Goal: Find specific fact: Find specific fact

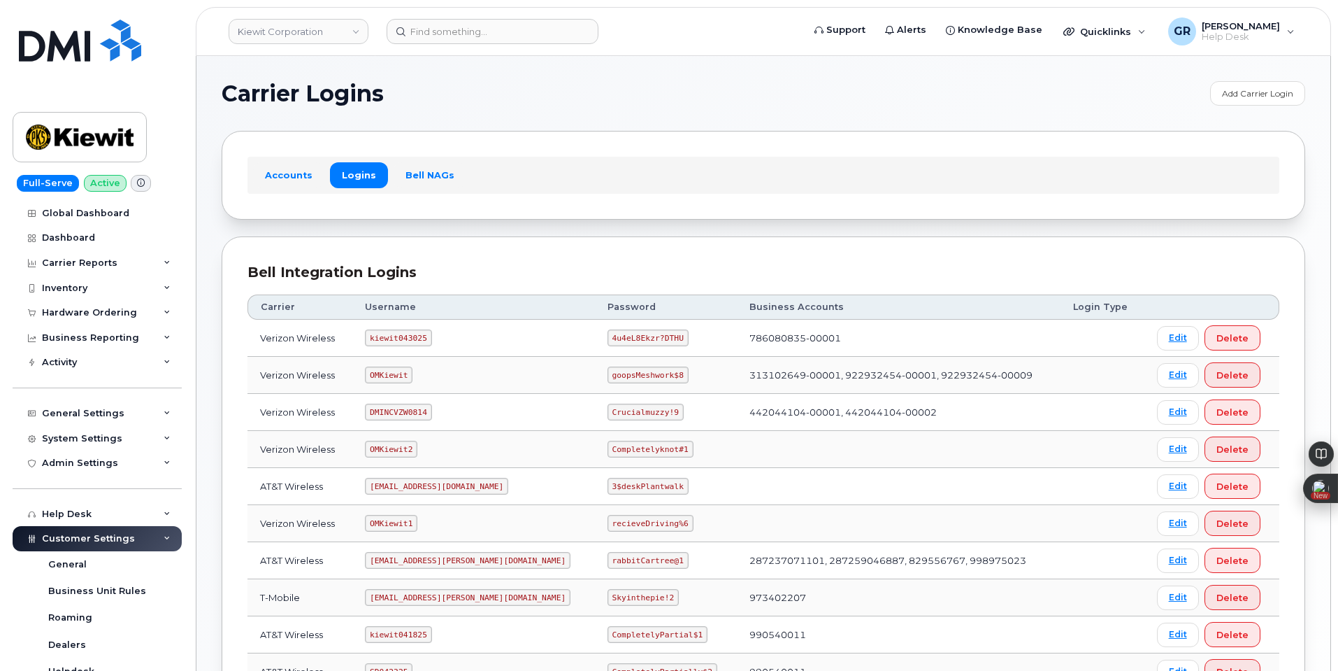
click at [608, 342] on code "4u4eL8Ekzr?DTHU" at bounding box center [648, 337] width 81 height 17
click at [608, 337] on code "4u4eL8Ekzr?DTHU" at bounding box center [648, 337] width 81 height 17
click at [608, 336] on code "4u4eL8Ekzr?DTHU" at bounding box center [648, 337] width 81 height 17
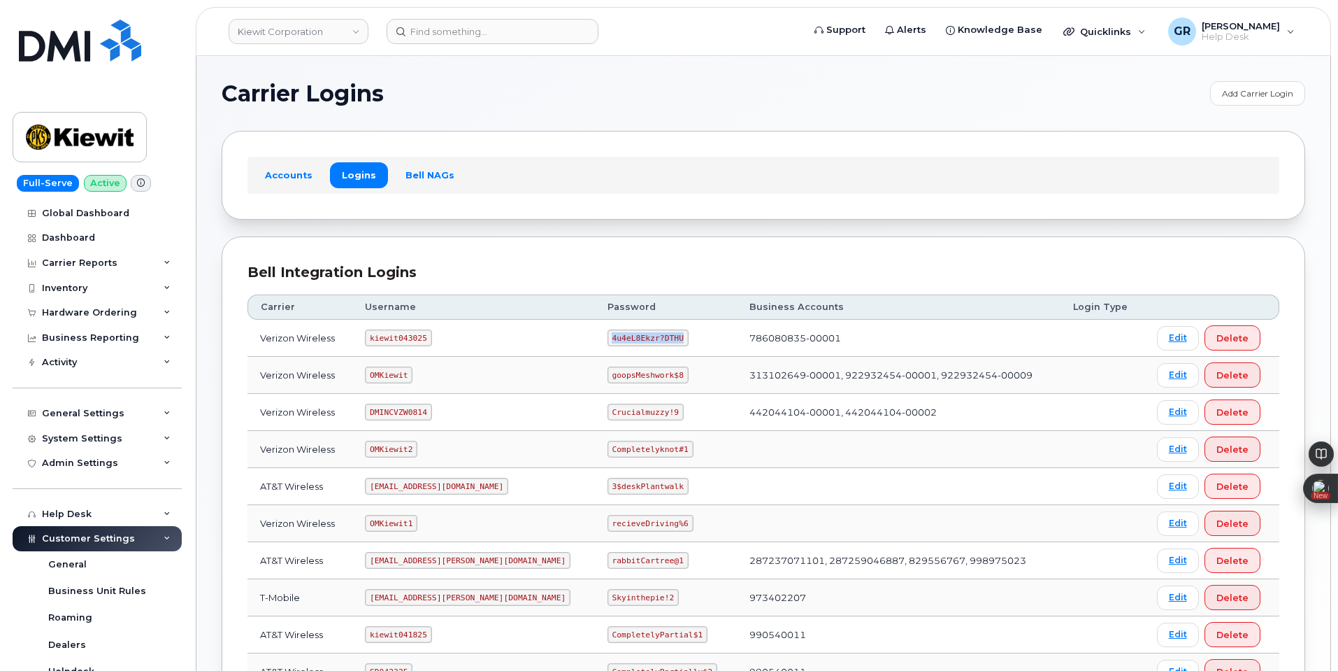
click at [608, 336] on code "4u4eL8Ekzr?DTHU" at bounding box center [648, 337] width 81 height 17
drag, startPoint x: 710, startPoint y: 338, endPoint x: 808, endPoint y: 334, distance: 98.0
click at [808, 334] on td "786080835-00001" at bounding box center [899, 338] width 324 height 37
click at [739, 345] on td "786080835-00001" at bounding box center [899, 338] width 324 height 37
drag, startPoint x: 710, startPoint y: 338, endPoint x: 797, endPoint y: 335, distance: 86.7
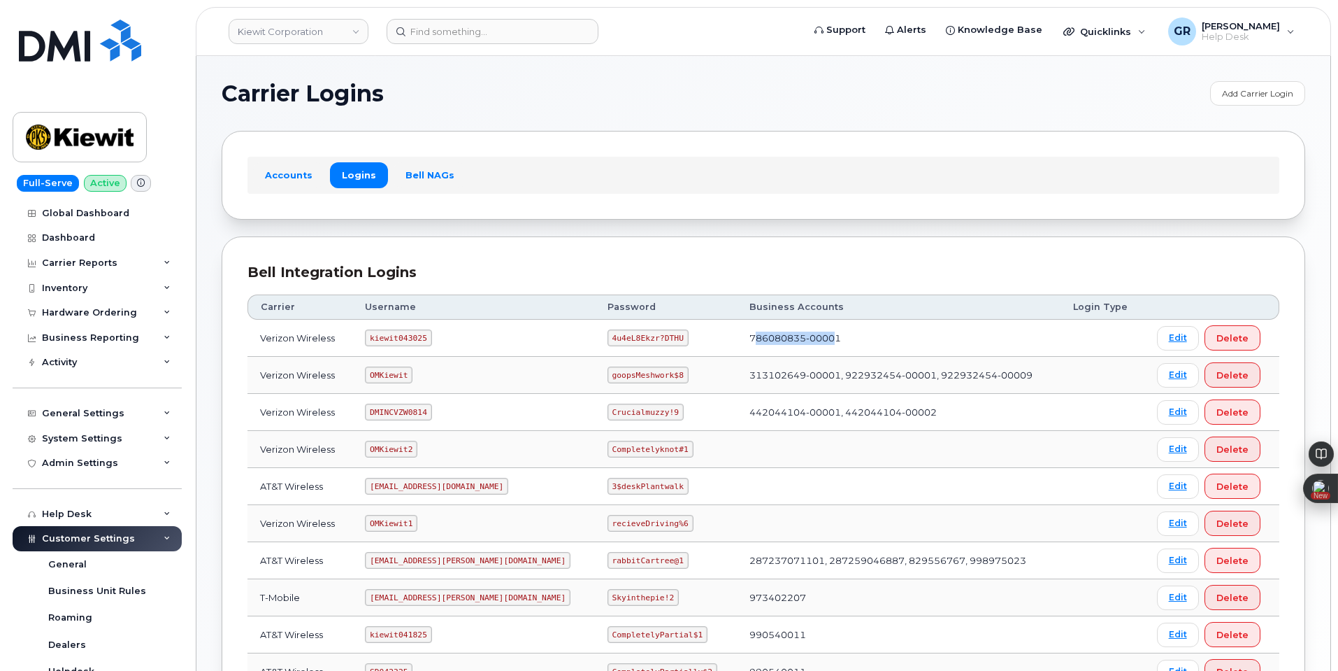
click at [797, 335] on td "786080835-00001" at bounding box center [899, 338] width 324 height 37
copy td "86080835-00001"
click at [393, 332] on code "kiewit043025" at bounding box center [398, 337] width 66 height 17
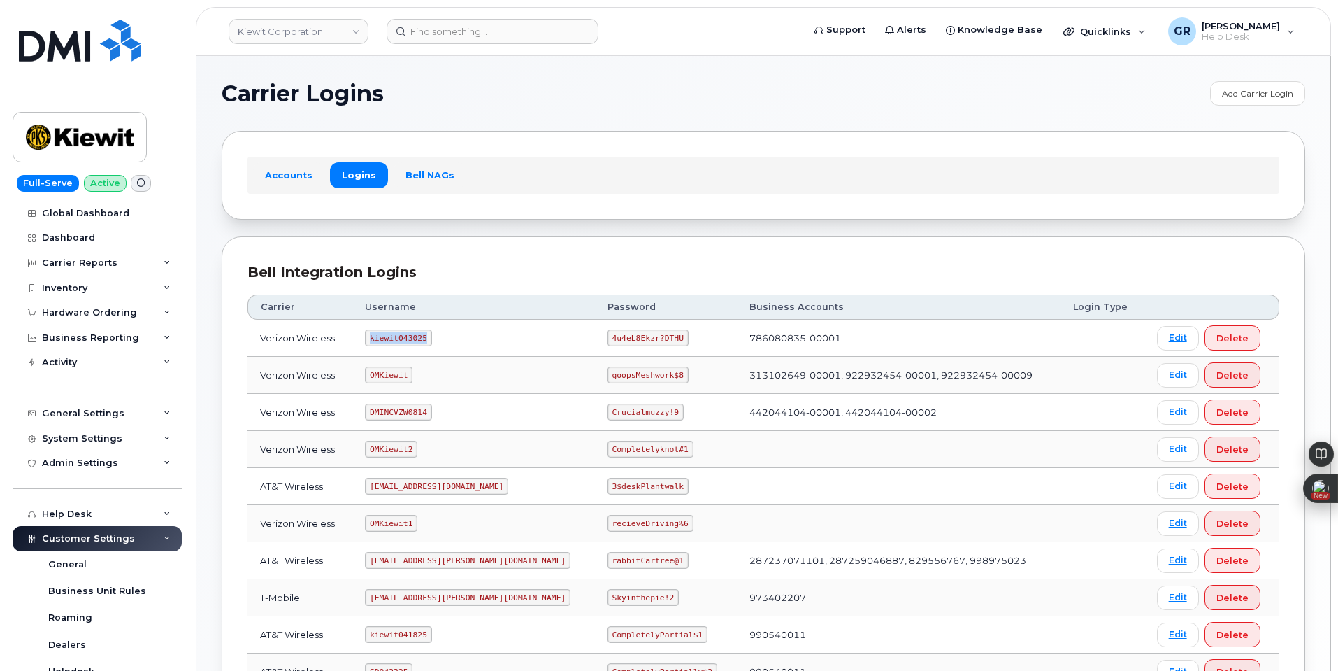
copy code "kiewit043025"
click at [608, 336] on code "4u4eL8Ekzr?DTHU" at bounding box center [648, 337] width 81 height 17
drag, startPoint x: 570, startPoint y: 336, endPoint x: 589, endPoint y: 336, distance: 19.6
click at [608, 336] on code "4u4eL8Ekzr?DTHU" at bounding box center [648, 337] width 81 height 17
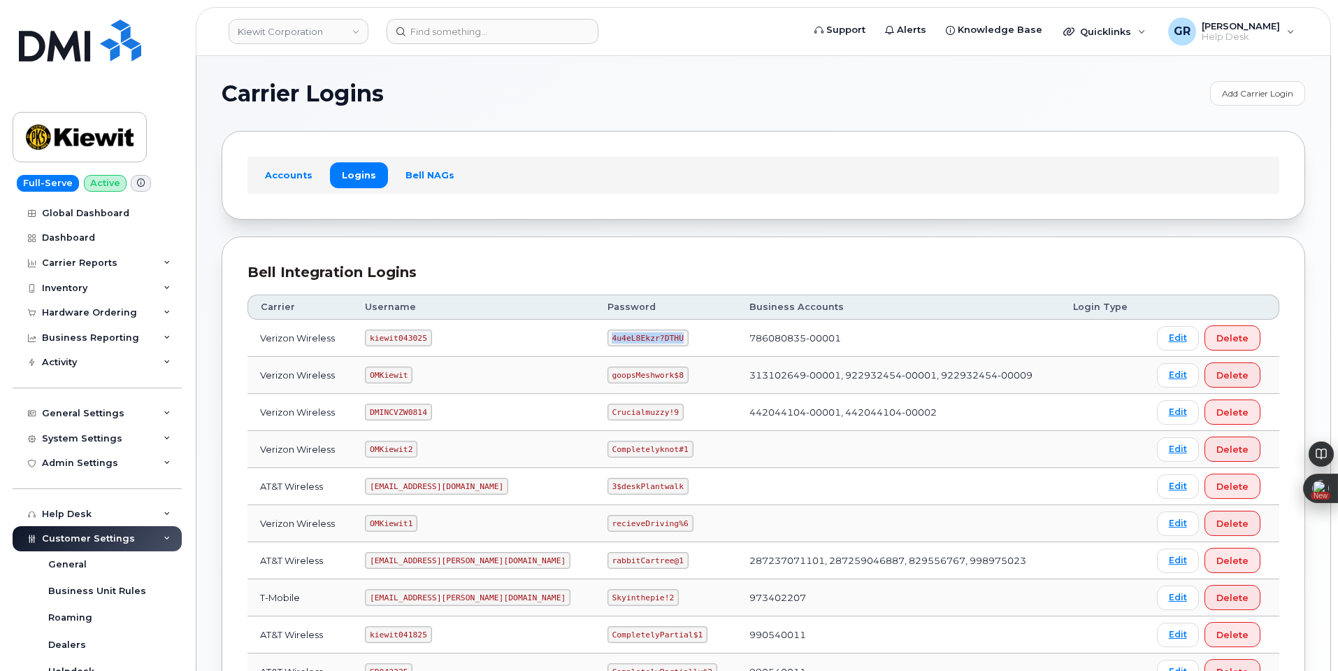
drag, startPoint x: 567, startPoint y: 337, endPoint x: 643, endPoint y: 331, distance: 75.7
click at [643, 331] on td "4u4eL8Ekzr?DTHU" at bounding box center [666, 338] width 142 height 37
copy code "4u4eL8Ekzr?DTHU"
